Goal: Information Seeking & Learning: Compare options

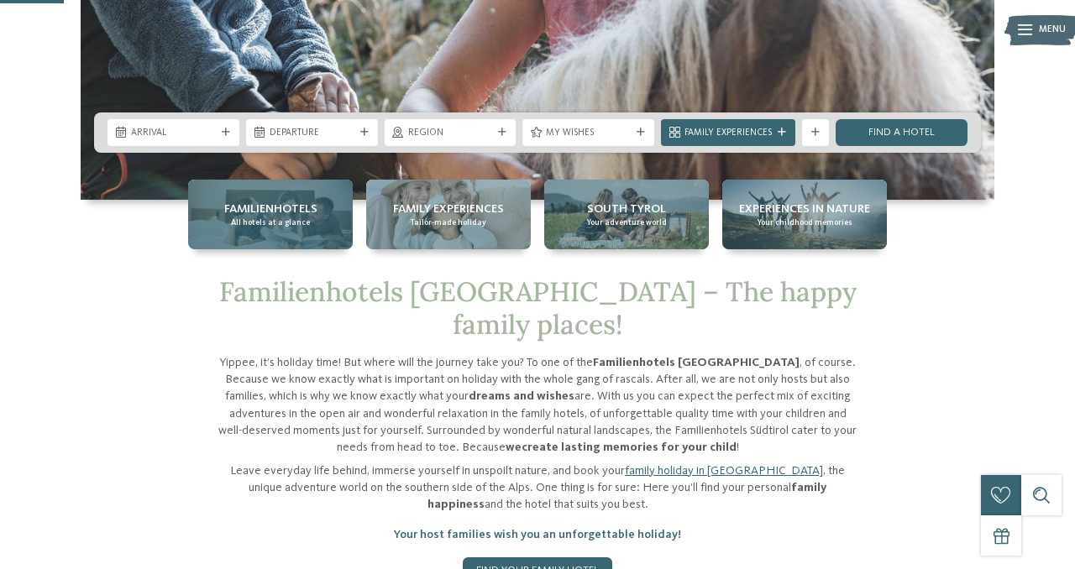
click at [285, 223] on span "All hotels at a glance" at bounding box center [270, 222] width 79 height 11
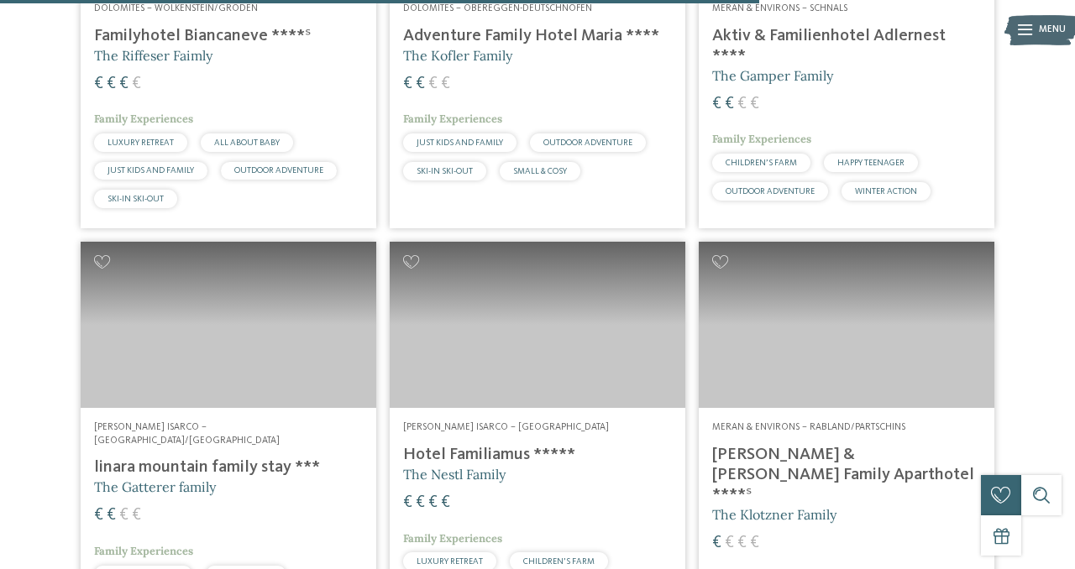
scroll to position [3204, 0]
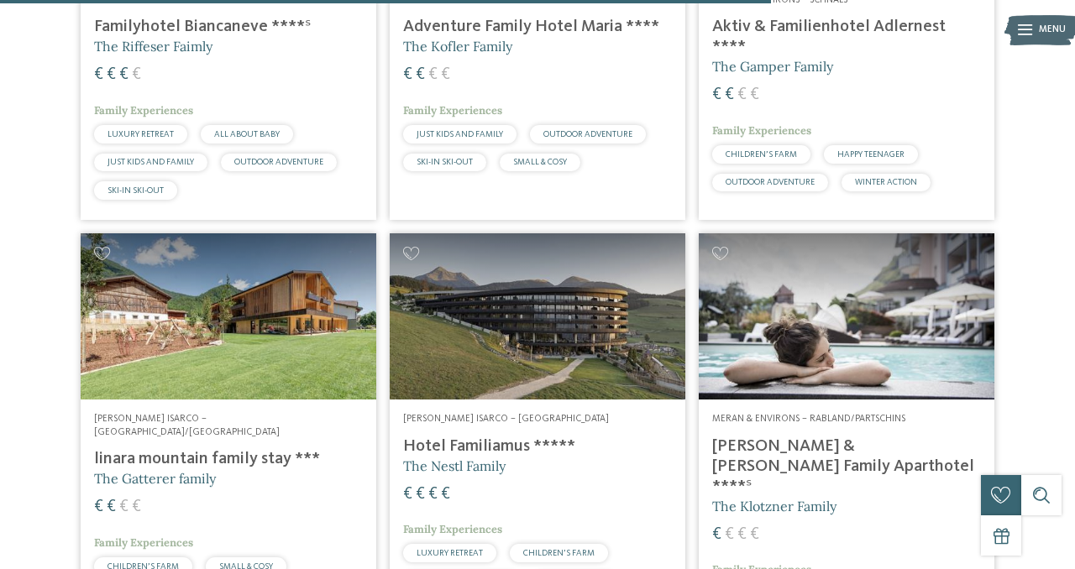
click at [838, 437] on h4 "[PERSON_NAME] & [PERSON_NAME] Family Aparthotel ****ˢ" at bounding box center [846, 467] width 269 height 60
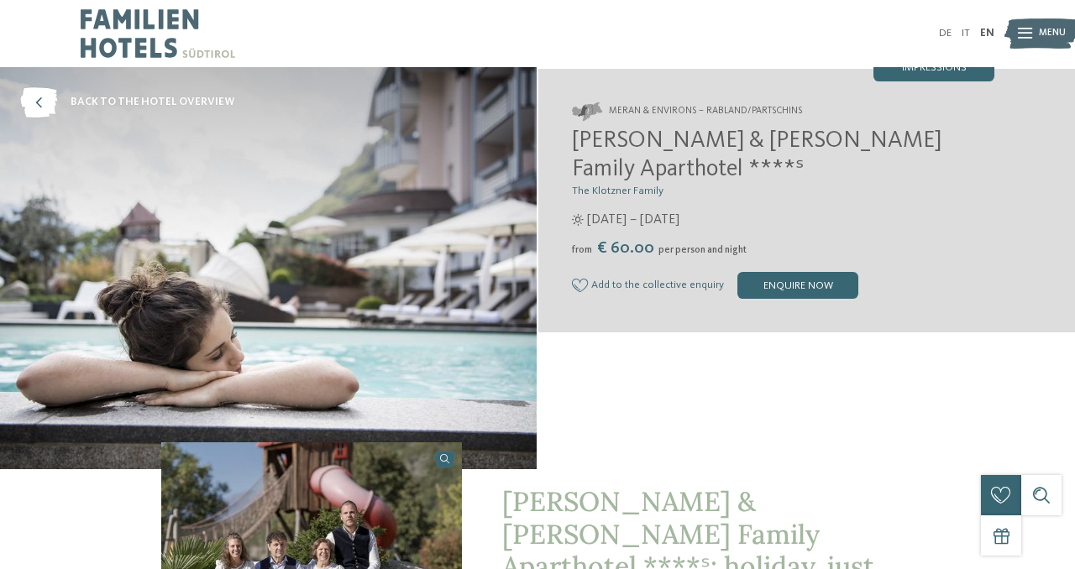
click at [1030, 35] on icon at bounding box center [1025, 34] width 14 height 11
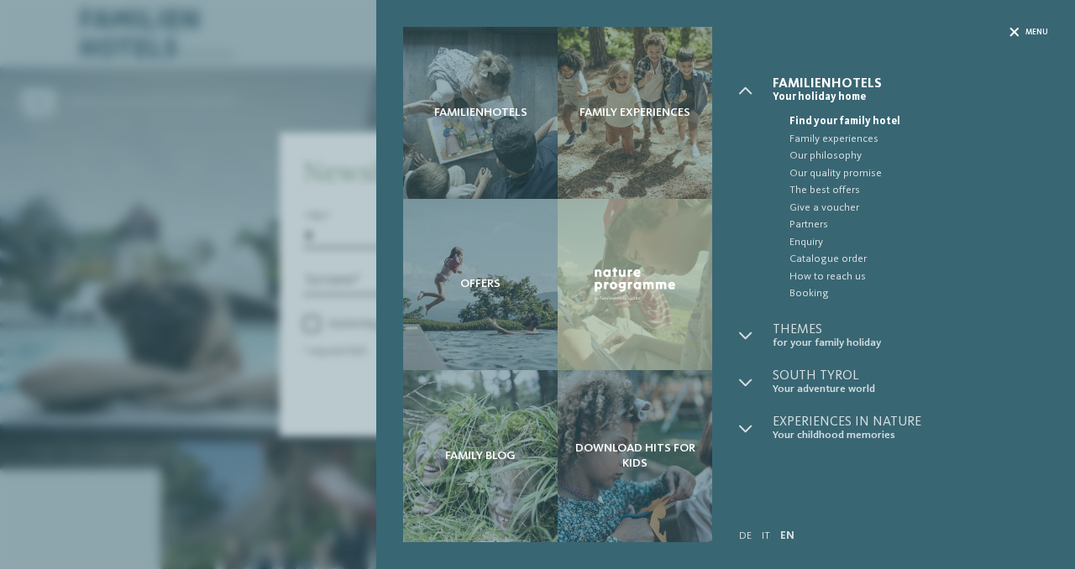
click at [1009, 32] on icon at bounding box center [1013, 32] width 9 height 9
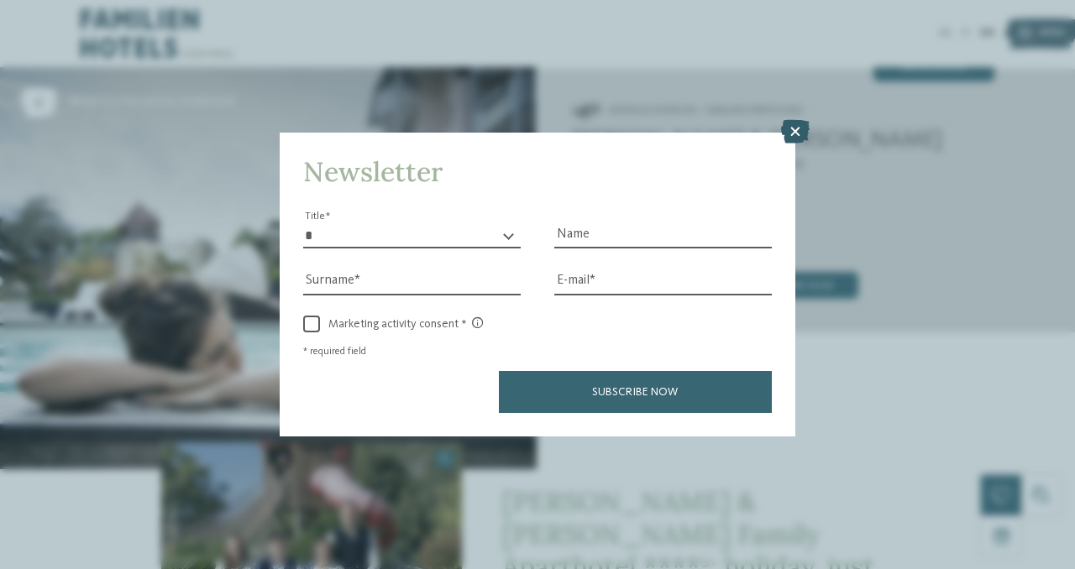
click at [798, 133] on icon at bounding box center [795, 132] width 29 height 24
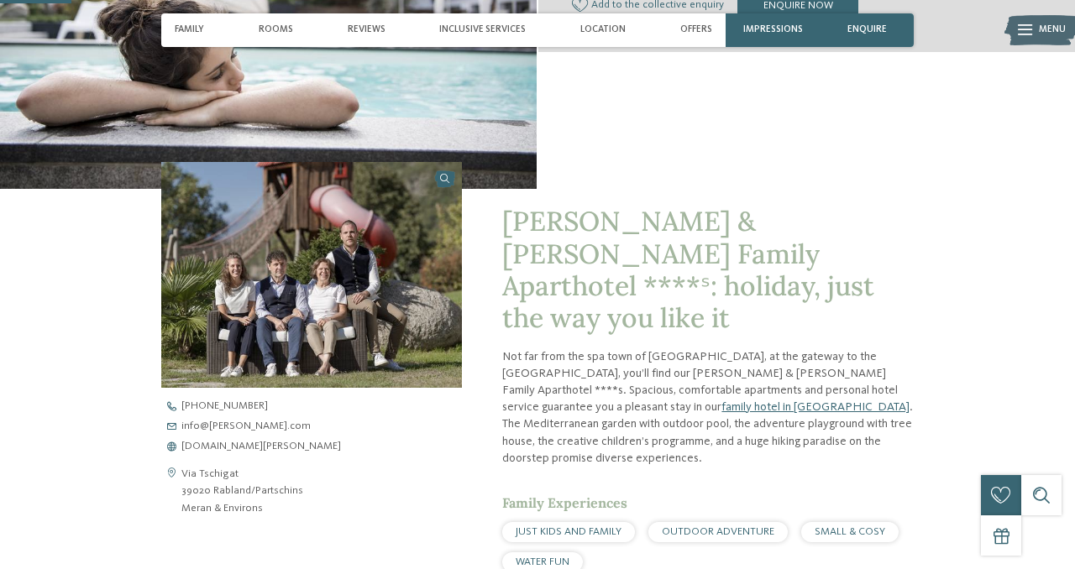
scroll to position [281, 0]
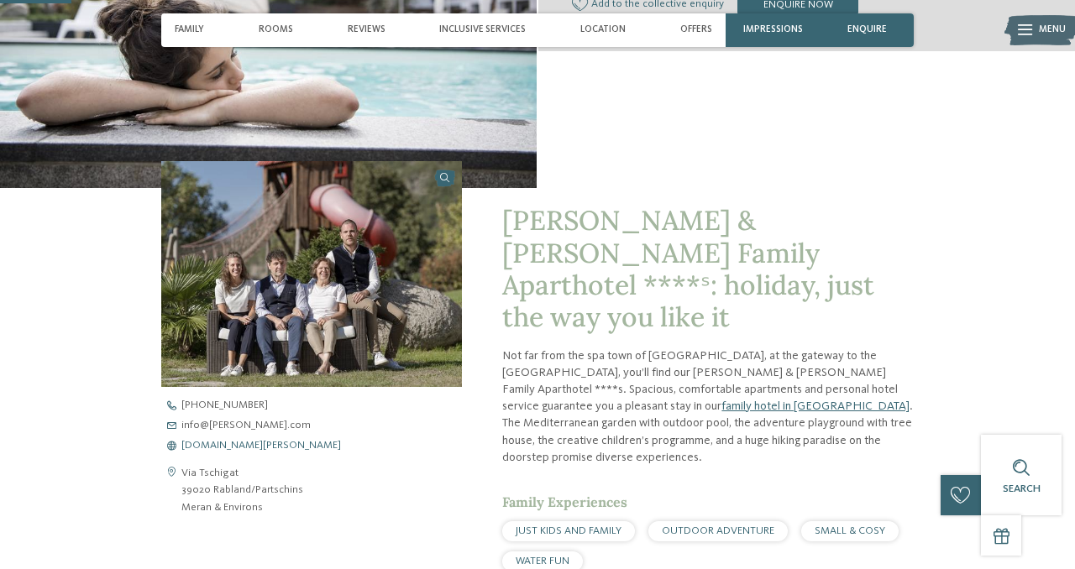
click at [229, 445] on span "www.heidi-edith.com" at bounding box center [261, 446] width 160 height 11
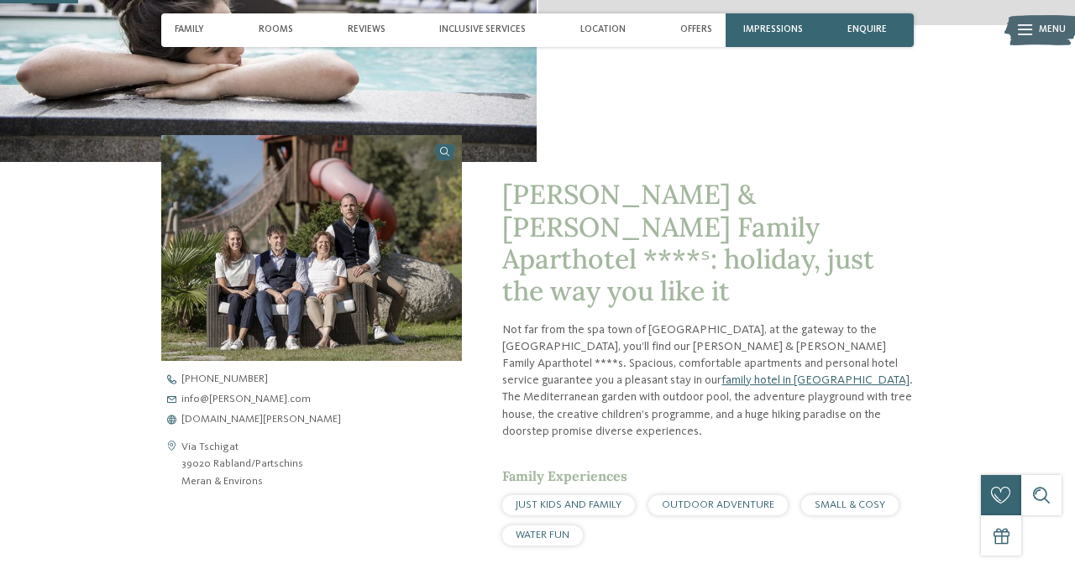
scroll to position [0, 0]
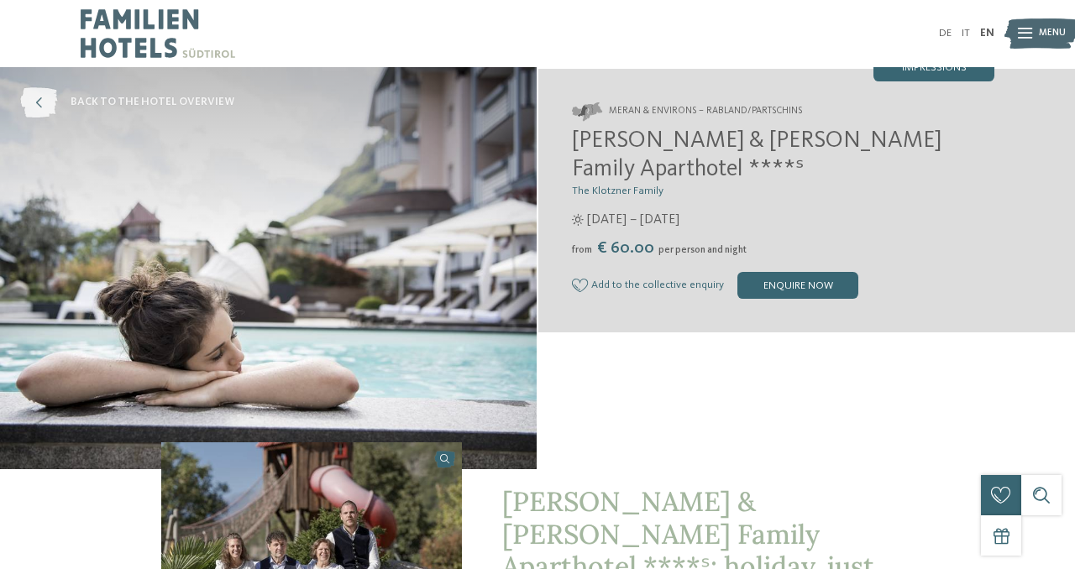
click at [40, 99] on icon at bounding box center [38, 102] width 37 height 30
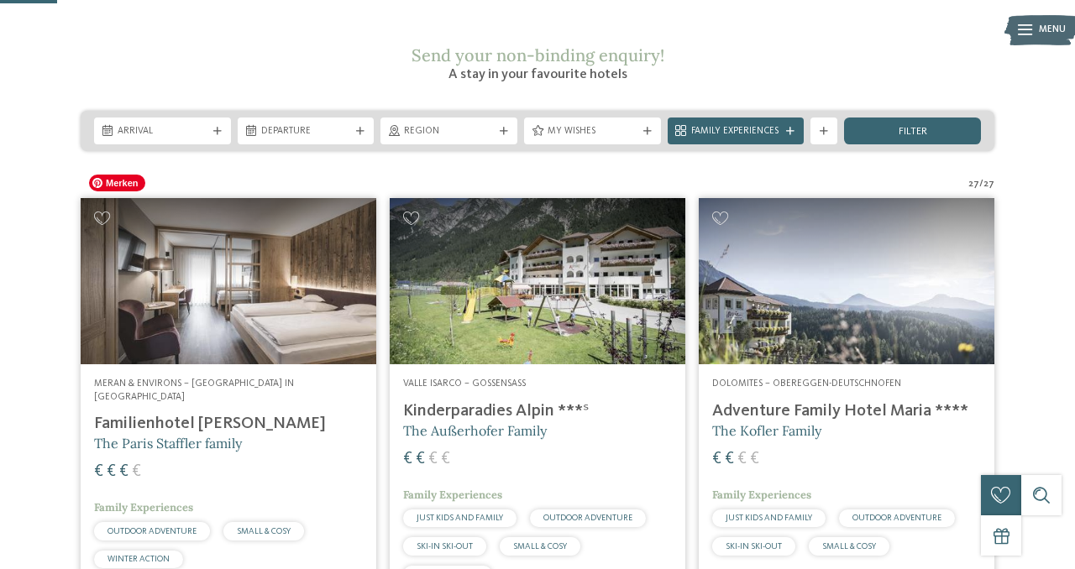
click at [275, 288] on img at bounding box center [229, 281] width 296 height 166
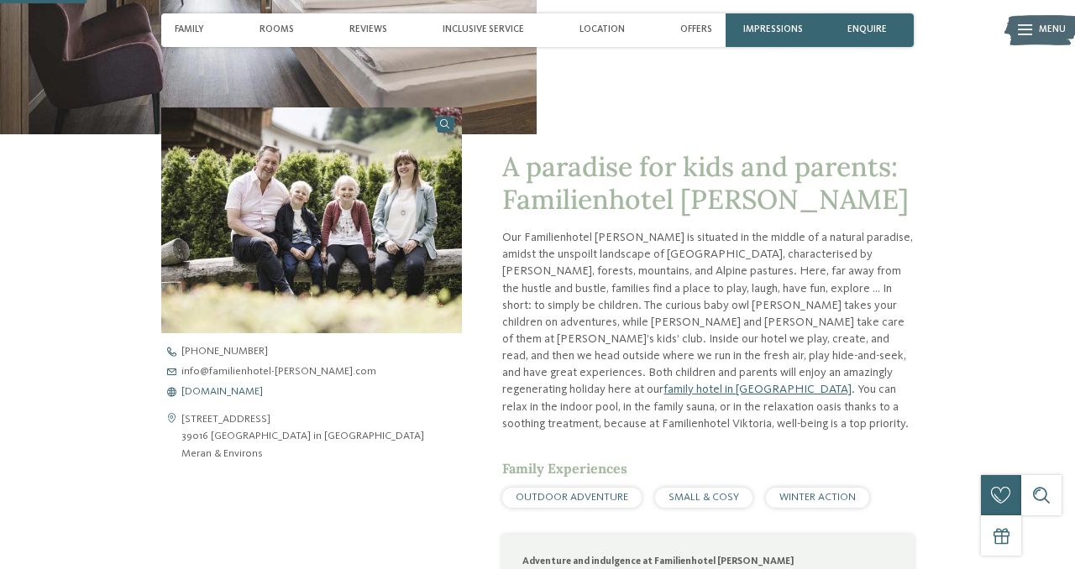
click at [231, 395] on span "www.familienhotel-viktoria.com" at bounding box center [221, 392] width 81 height 11
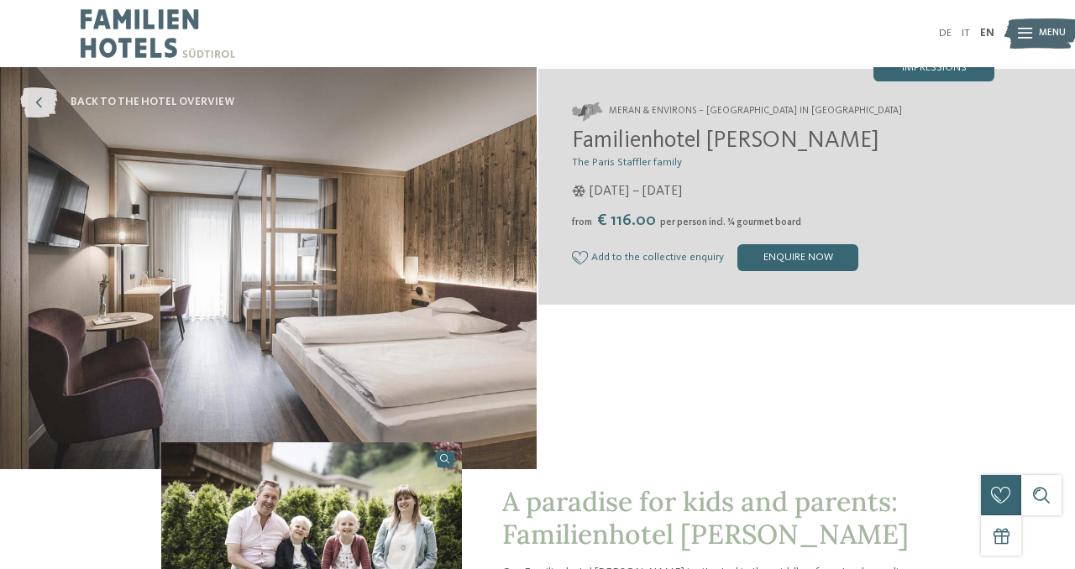
click at [34, 103] on icon at bounding box center [38, 102] width 37 height 30
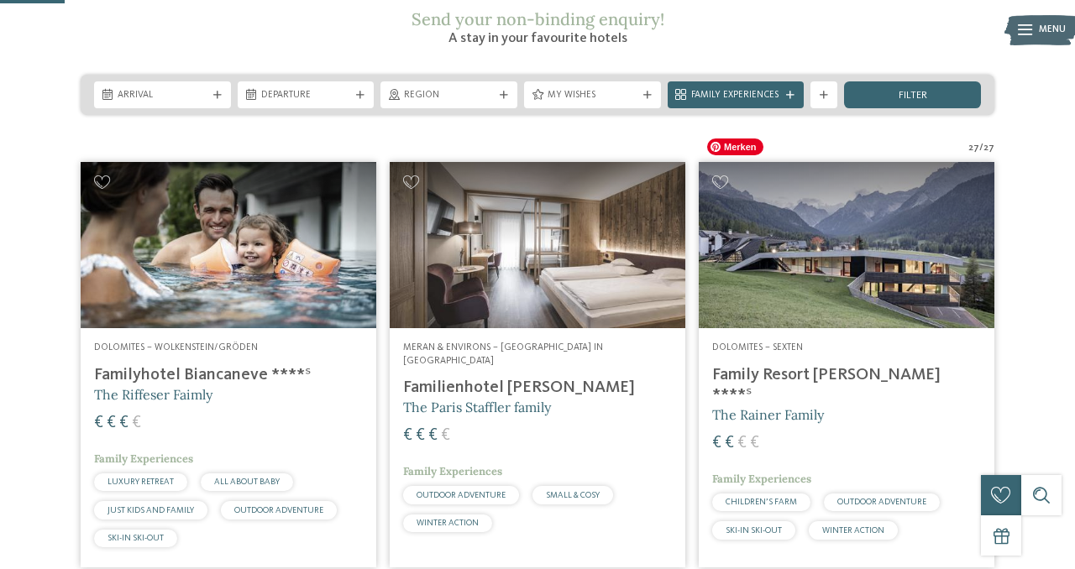
click at [835, 289] on img at bounding box center [847, 245] width 296 height 166
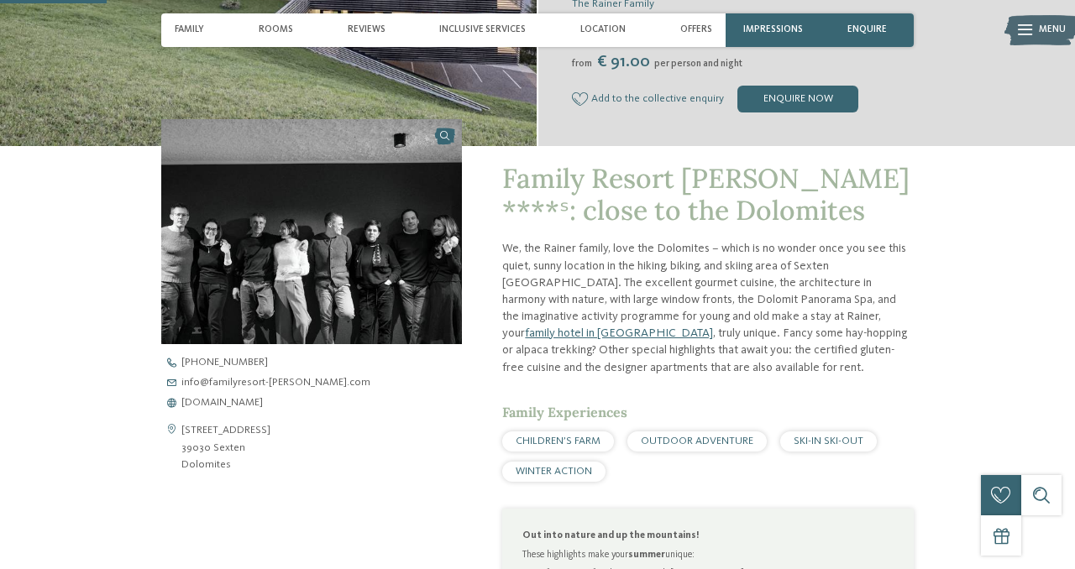
scroll to position [375, 0]
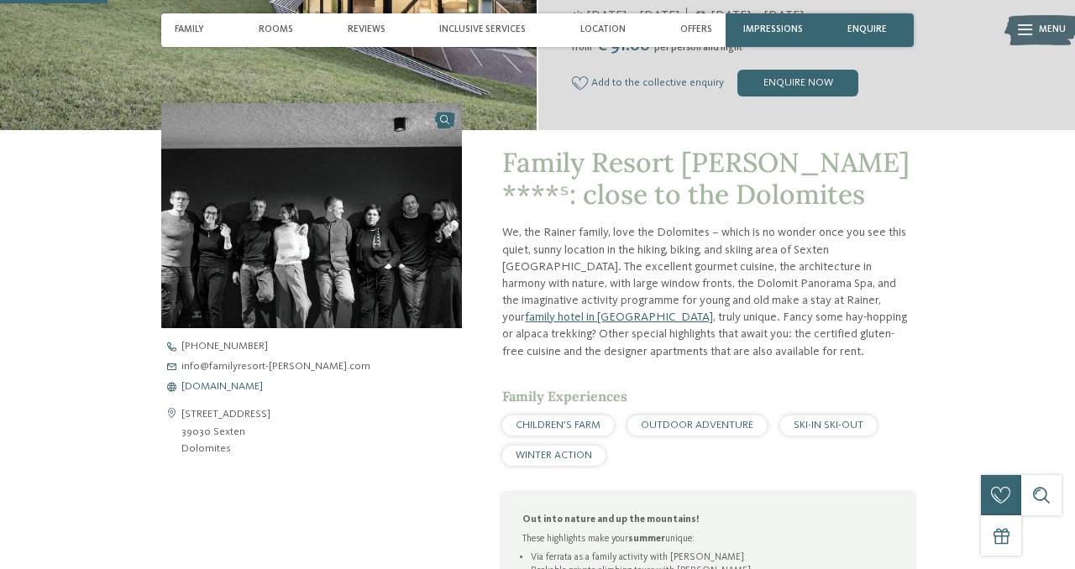
click at [263, 385] on span "www.familyresort-rainer.com" at bounding box center [221, 387] width 81 height 11
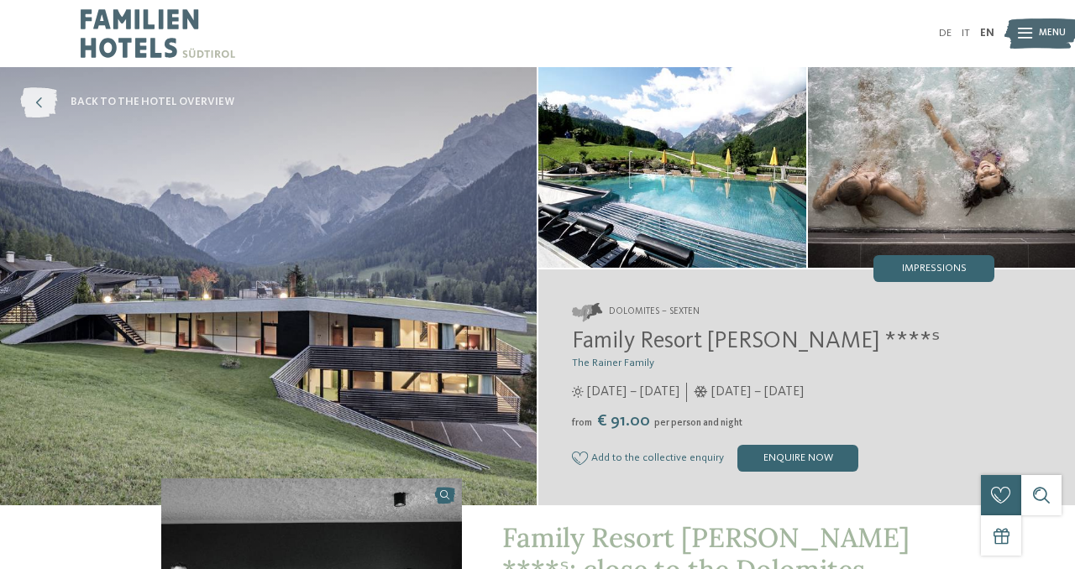
click at [37, 107] on icon at bounding box center [38, 102] width 37 height 30
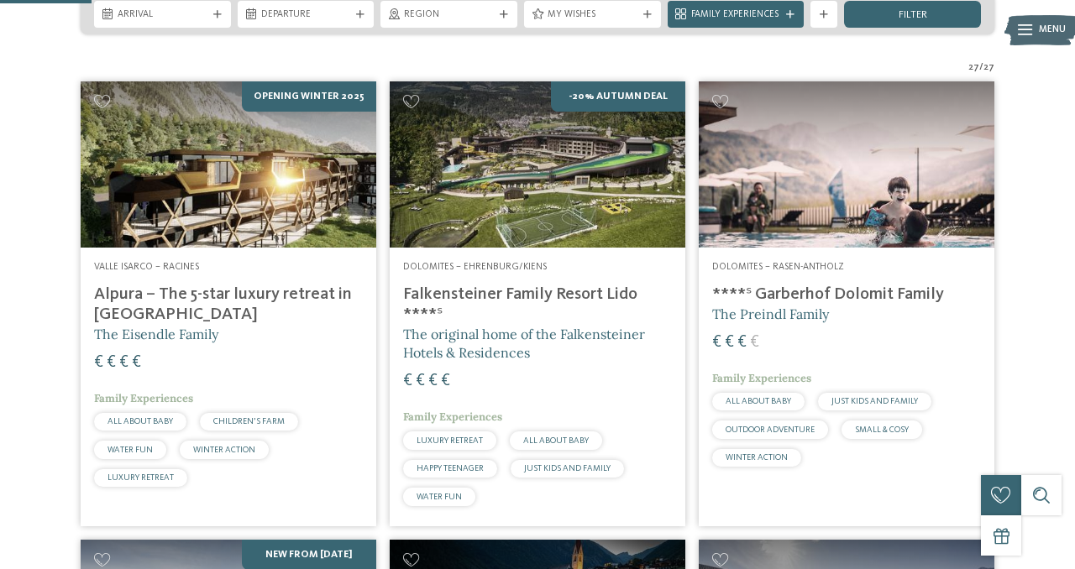
scroll to position [379, 0]
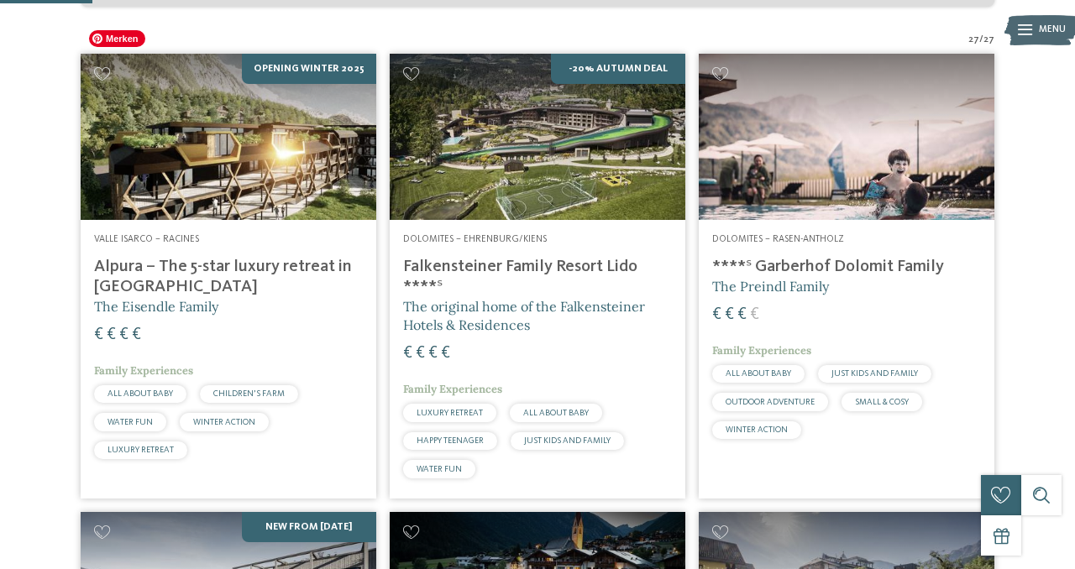
click at [228, 121] on img at bounding box center [229, 137] width 296 height 166
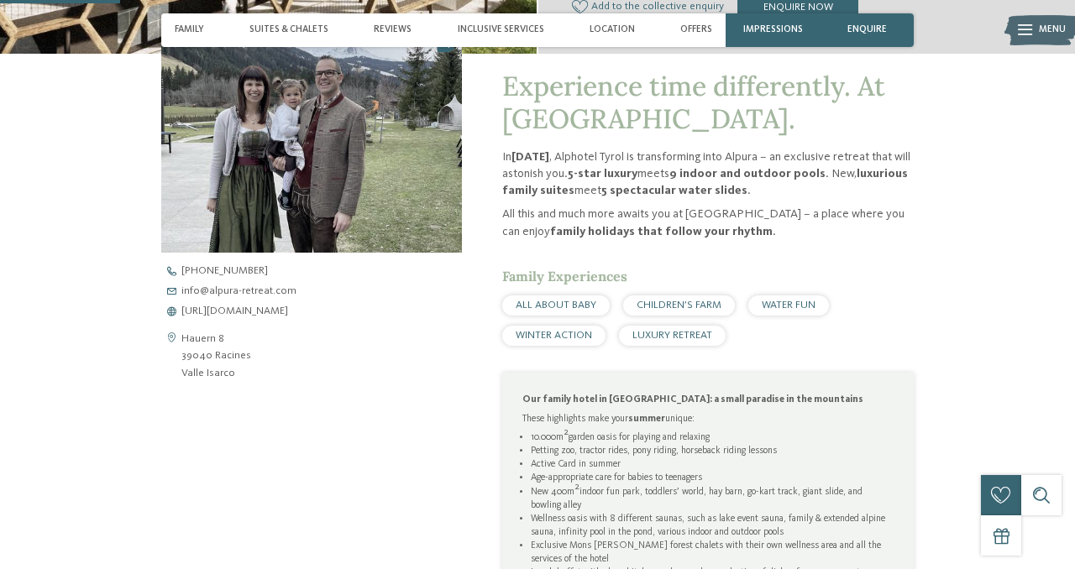
scroll to position [527, 0]
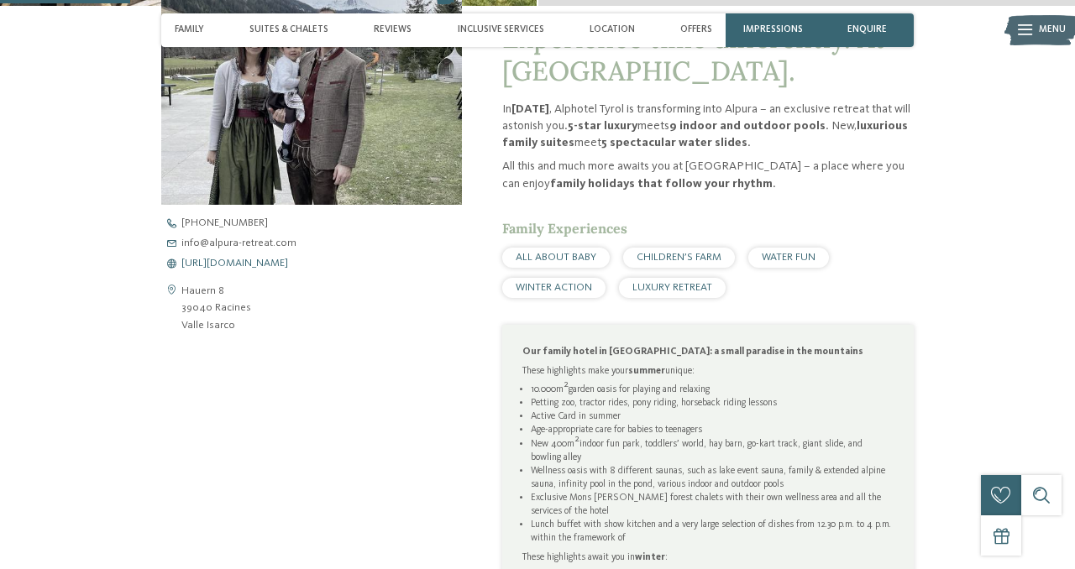
click at [288, 264] on span "https://www.alpura-retreat.com/en" at bounding box center [234, 264] width 107 height 11
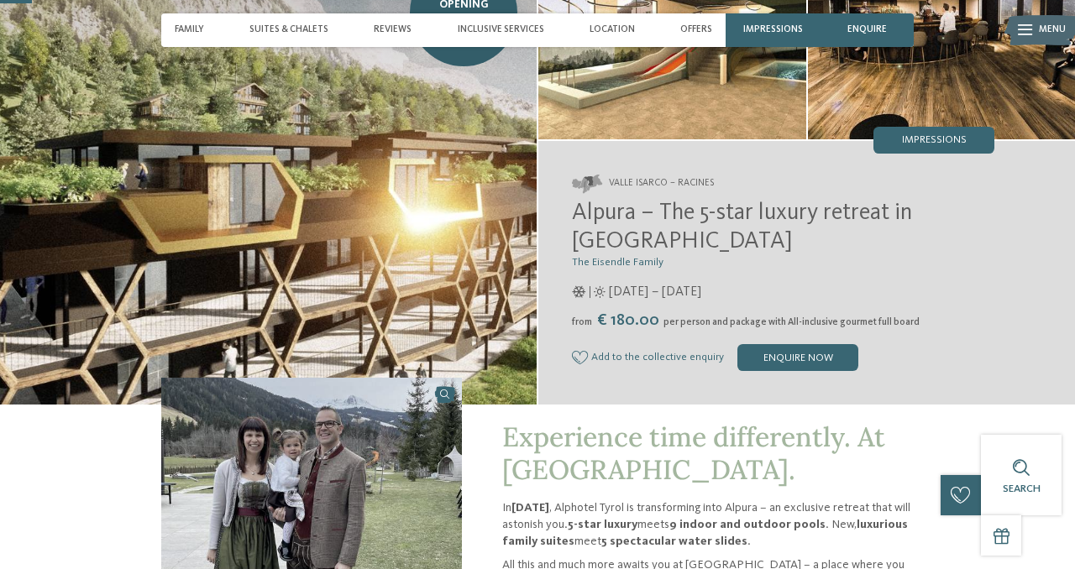
scroll to position [0, 0]
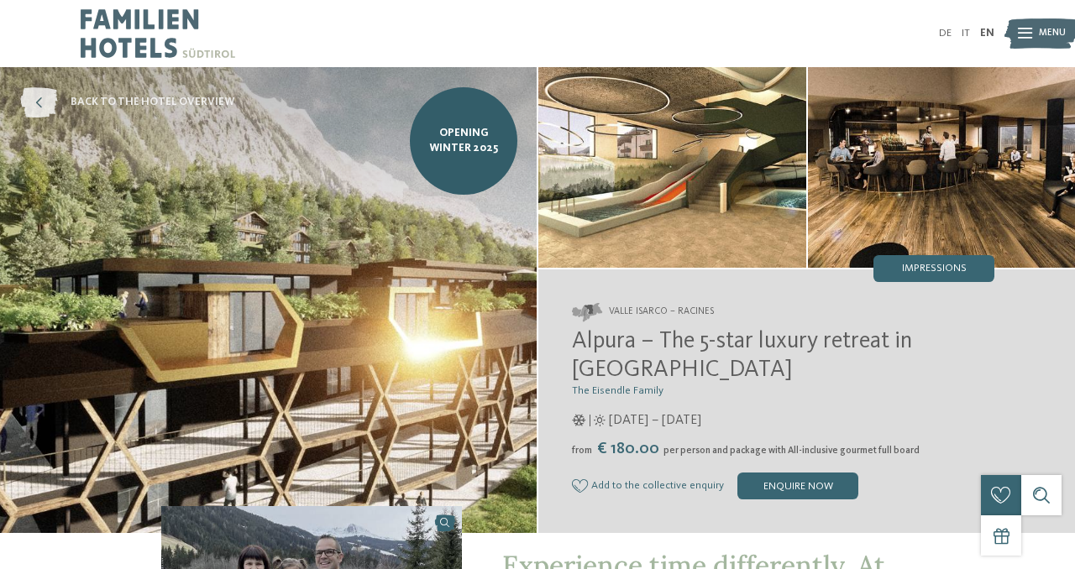
click at [51, 102] on icon at bounding box center [38, 102] width 37 height 30
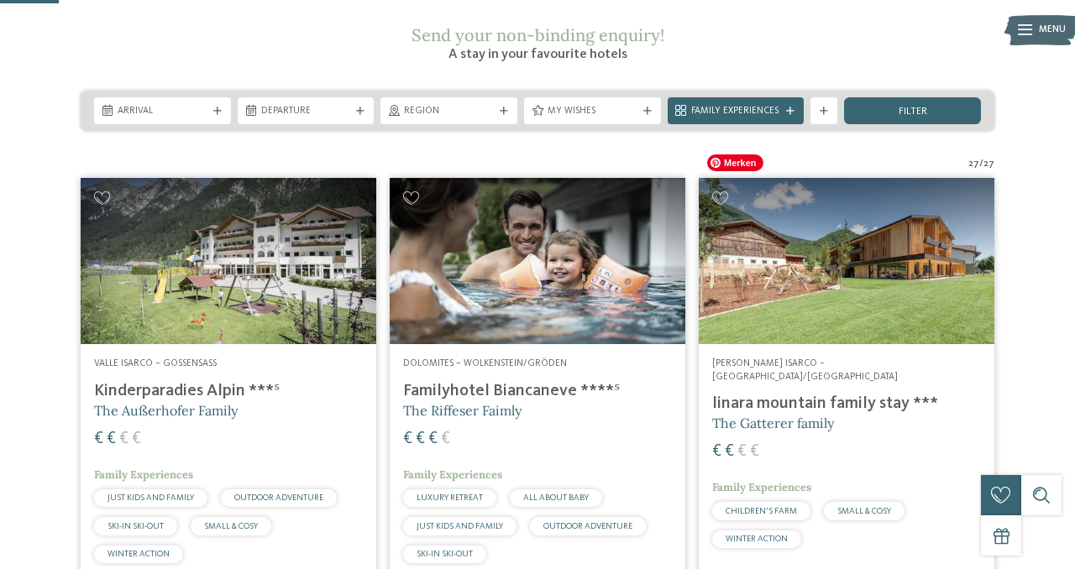
scroll to position [251, 0]
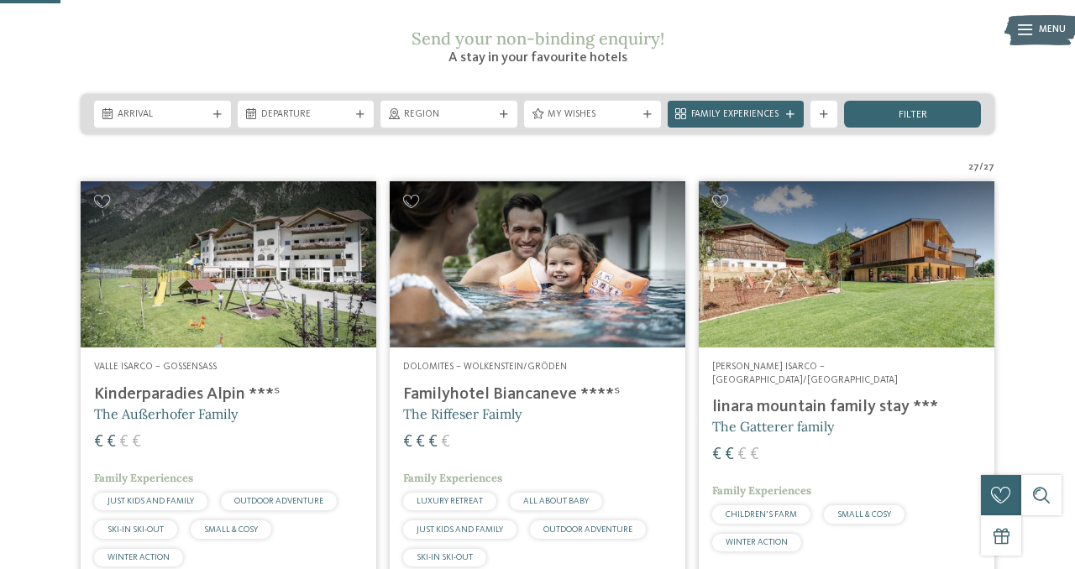
click at [486, 385] on h4 "Familyhotel Biancaneve ****ˢ" at bounding box center [537, 395] width 269 height 20
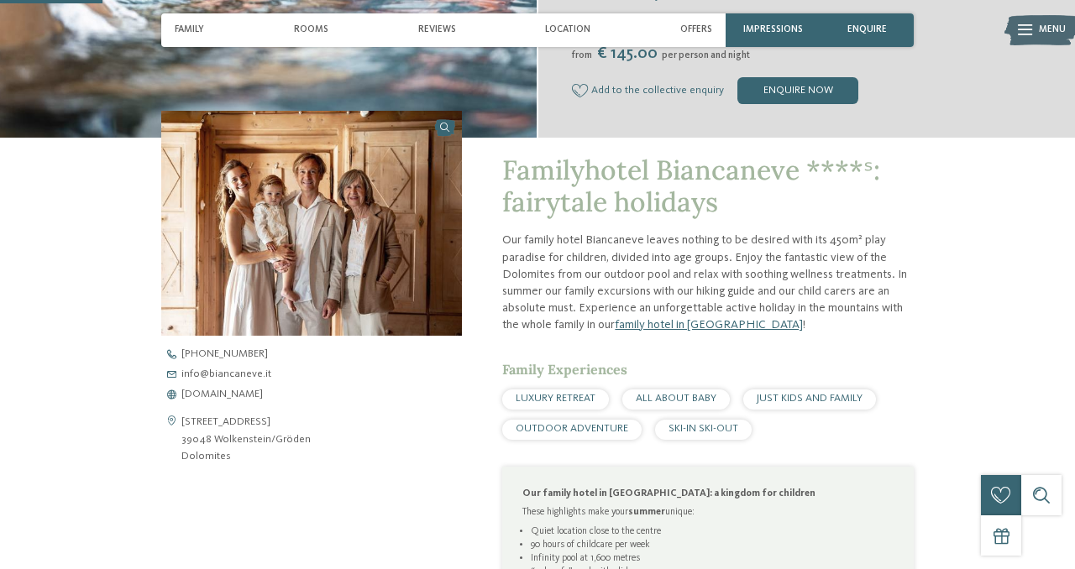
scroll to position [369, 0]
click at [227, 395] on span "[DOMAIN_NAME]" at bounding box center [221, 394] width 81 height 11
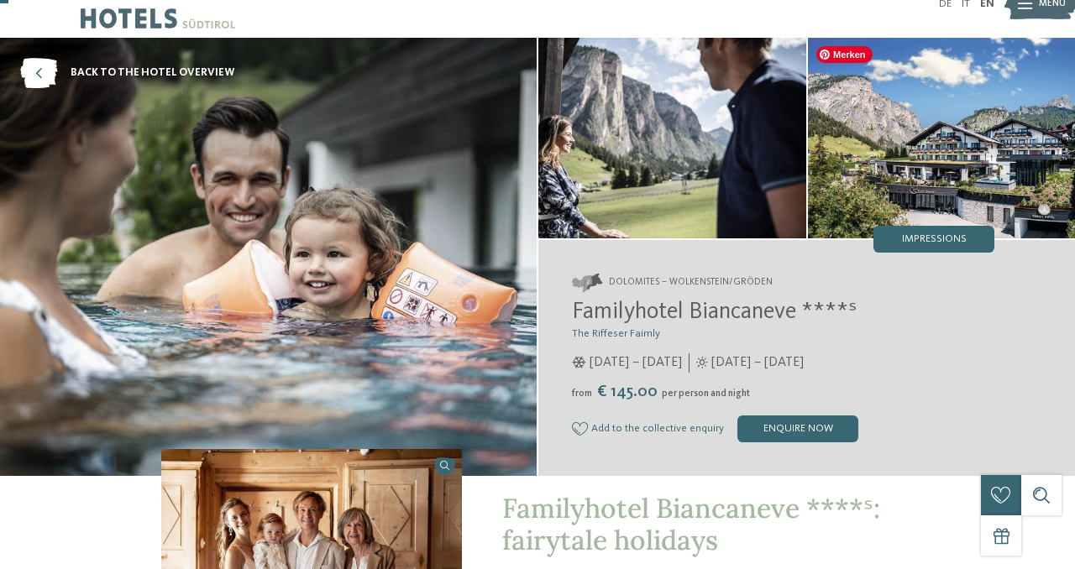
scroll to position [0, 0]
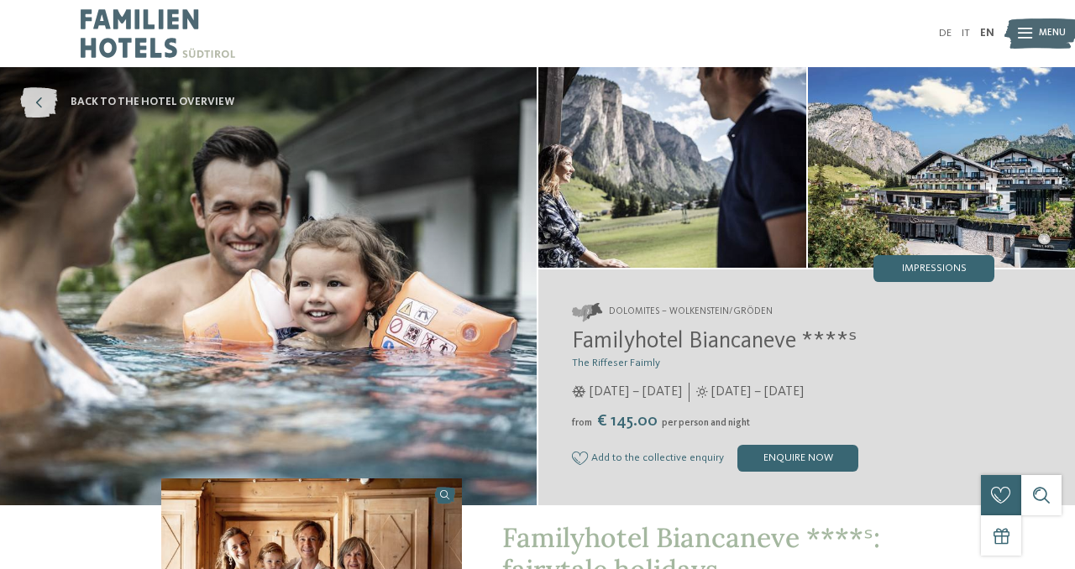
click at [138, 107] on span "back to the hotel overview" at bounding box center [153, 102] width 164 height 15
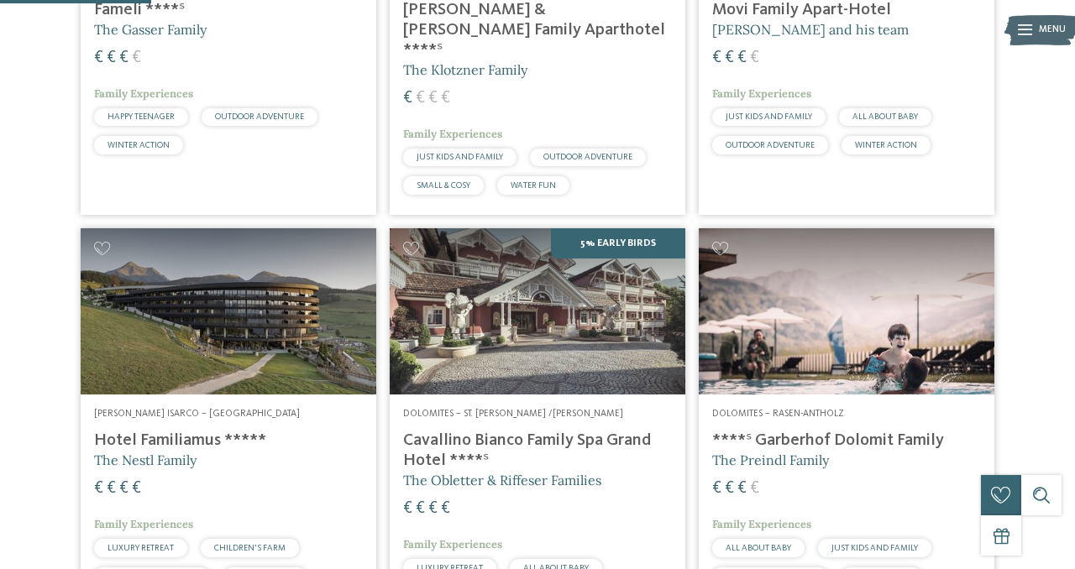
scroll to position [647, 0]
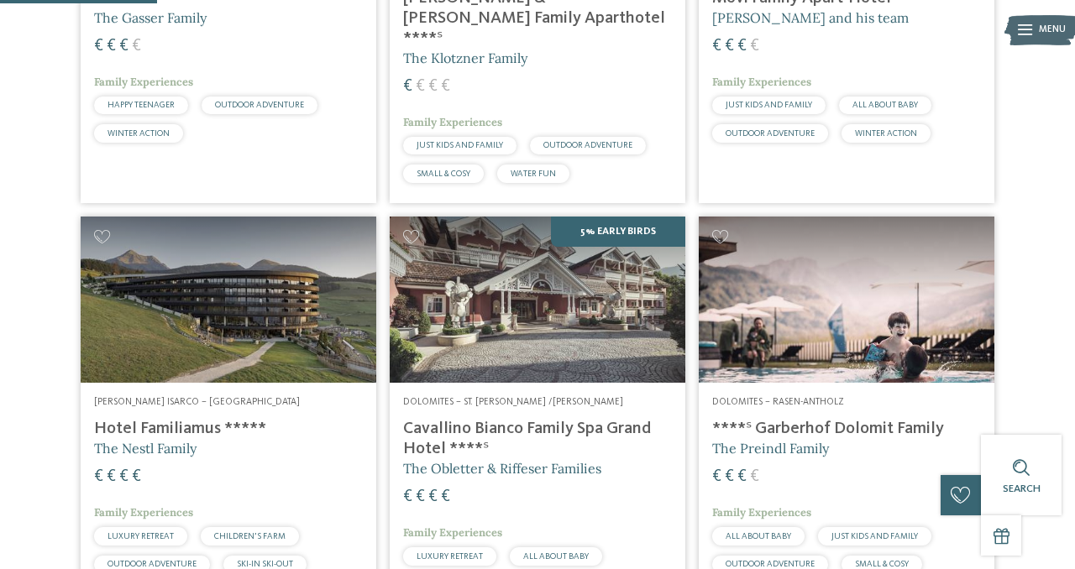
click at [568, 419] on h4 "Cavallino Bianco Family Spa Grand Hotel ****ˢ" at bounding box center [537, 439] width 269 height 40
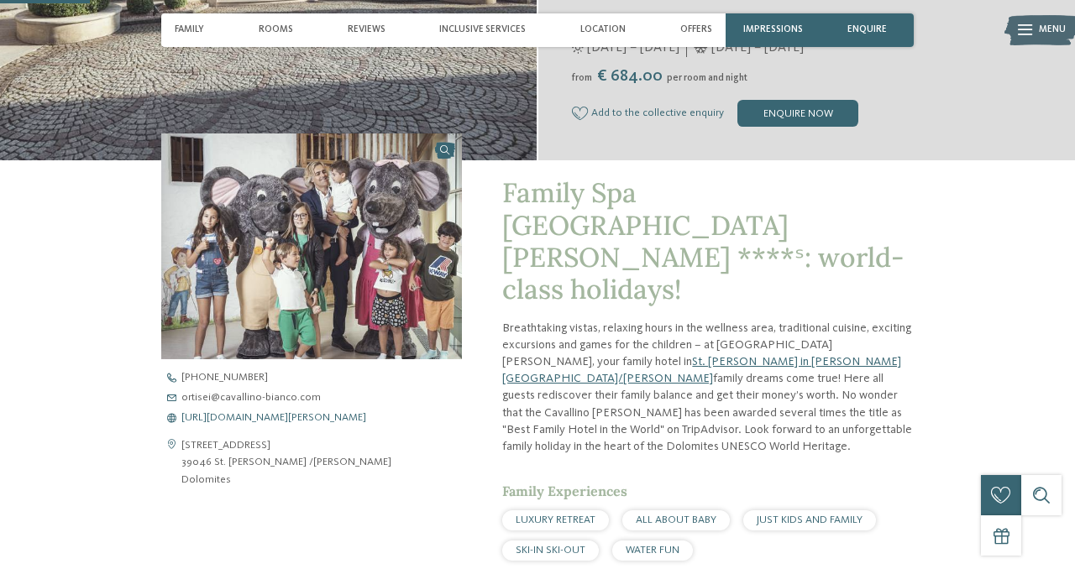
click at [298, 419] on span "[URL][DOMAIN_NAME][PERSON_NAME]" at bounding box center [273, 418] width 185 height 11
